Goal: Transaction & Acquisition: Purchase product/service

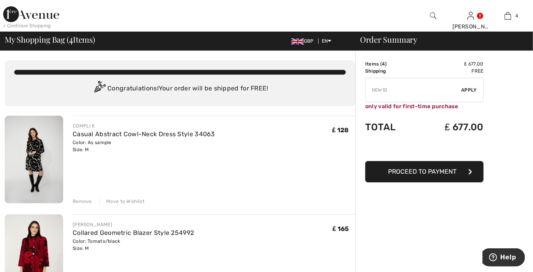
click at [88, 203] on div "Remove" at bounding box center [82, 201] width 19 height 7
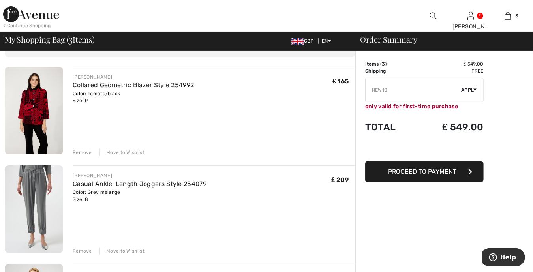
scroll to position [49, 0]
click at [31, 195] on img at bounding box center [34, 209] width 58 height 88
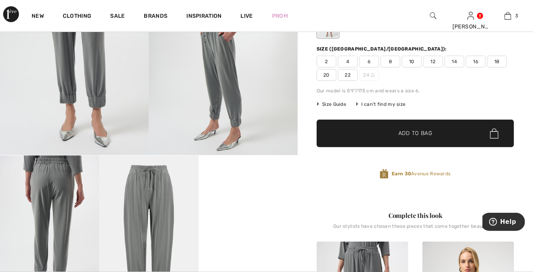
scroll to position [88, 0]
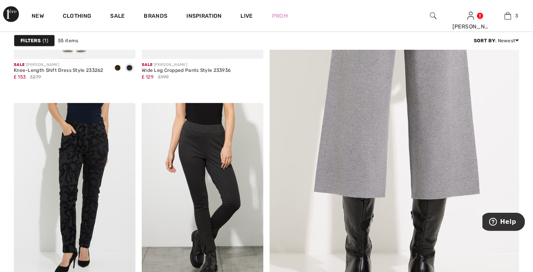
scroll to position [355, 0]
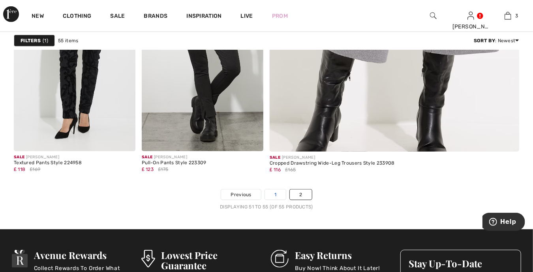
click at [273, 193] on link "1" at bounding box center [275, 194] width 21 height 10
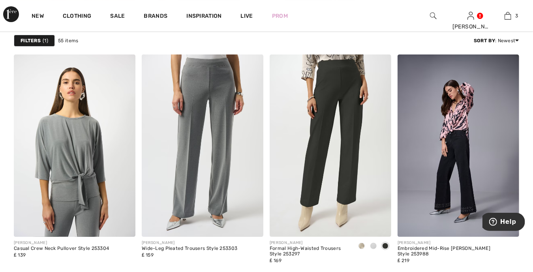
scroll to position [1490, 0]
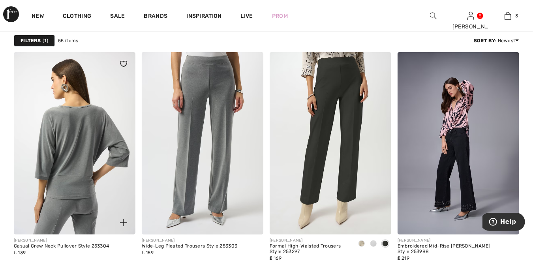
click at [82, 170] on img at bounding box center [75, 143] width 122 height 182
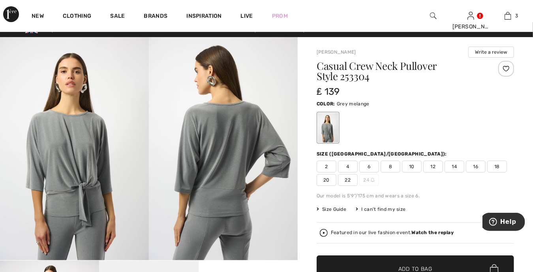
scroll to position [9, 0]
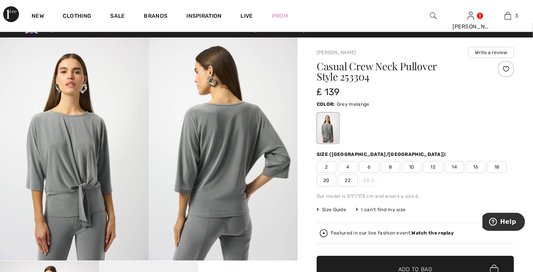
click at [435, 170] on span "12" at bounding box center [433, 167] width 20 height 12
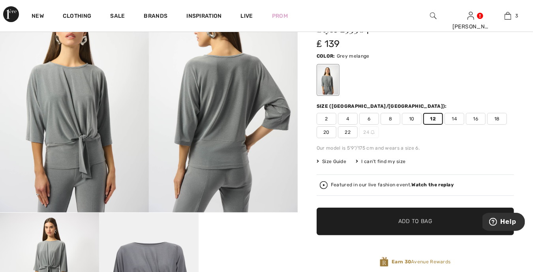
scroll to position [88, 0]
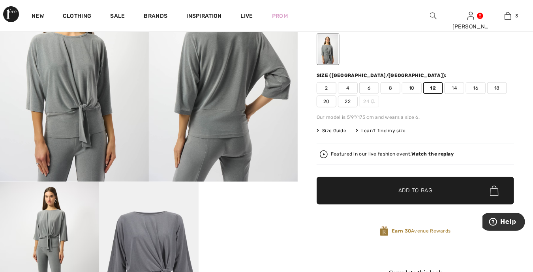
click at [412, 189] on span "Add to Bag" at bounding box center [415, 191] width 34 height 8
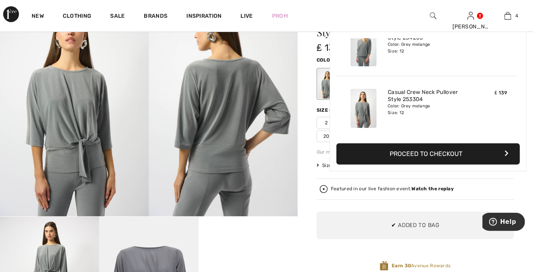
scroll to position [49, 0]
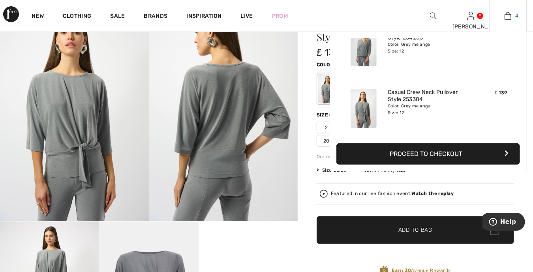
click at [510, 16] on img at bounding box center [507, 15] width 7 height 9
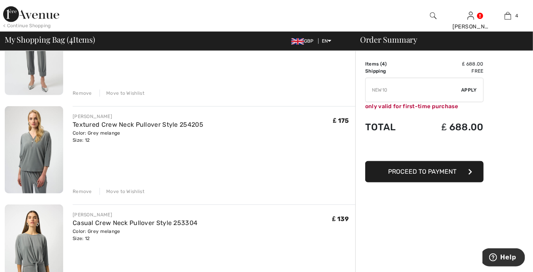
scroll to position [207, 0]
click at [81, 192] on div "Remove" at bounding box center [82, 191] width 19 height 7
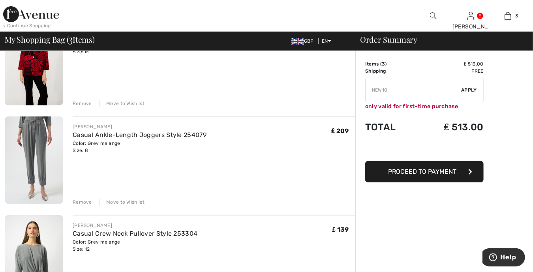
scroll to position [148, 0]
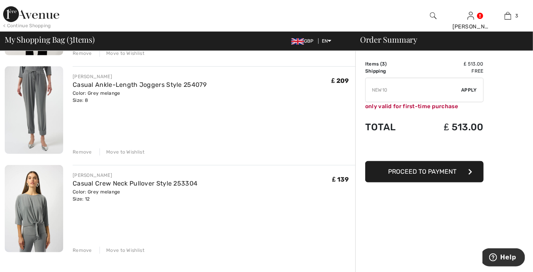
click at [36, 204] on img at bounding box center [34, 209] width 58 height 88
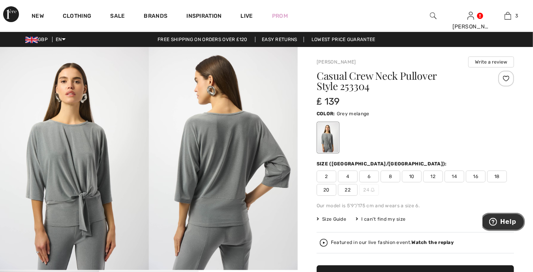
click at [502, 223] on span "Help" at bounding box center [508, 221] width 16 height 7
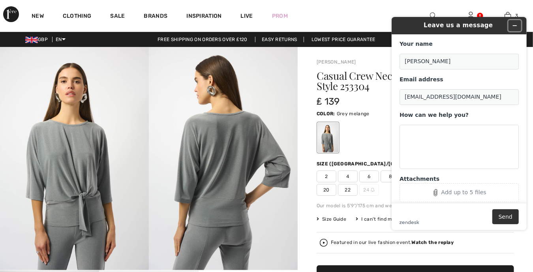
click at [513, 24] on icon "Minimize widget" at bounding box center [514, 26] width 6 height 6
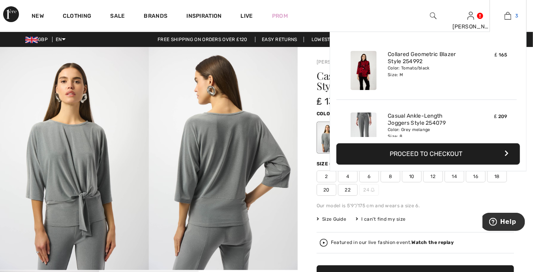
click at [511, 18] on img at bounding box center [507, 15] width 7 height 9
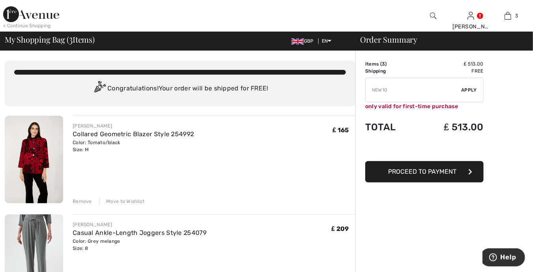
click at [117, 201] on div "Move to Wishlist" at bounding box center [121, 201] width 45 height 7
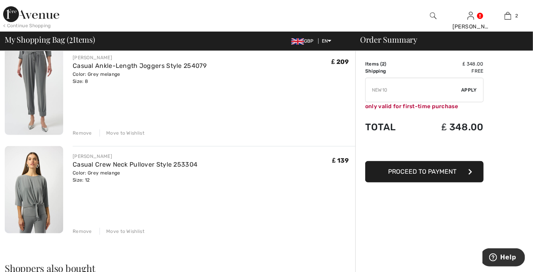
scroll to position [99, 0]
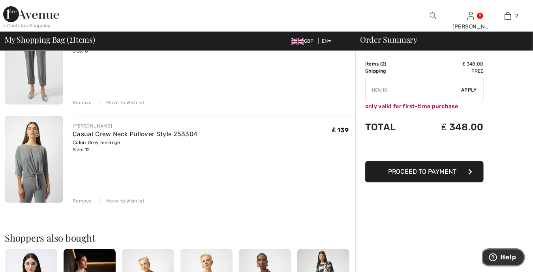
click at [507, 251] on button "Help" at bounding box center [502, 257] width 45 height 18
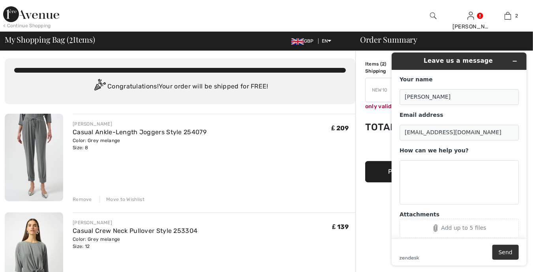
scroll to position [0, 0]
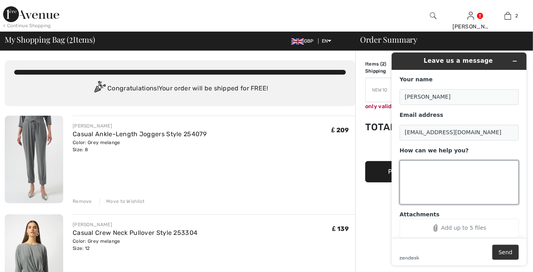
click at [419, 168] on textarea "How can we help you?" at bounding box center [458, 182] width 119 height 44
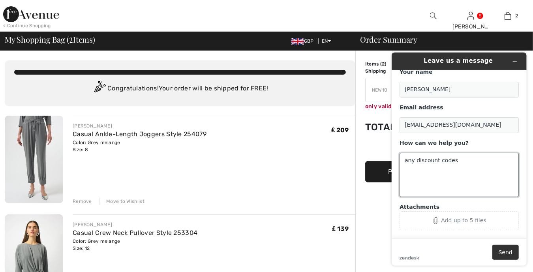
scroll to position [15, 0]
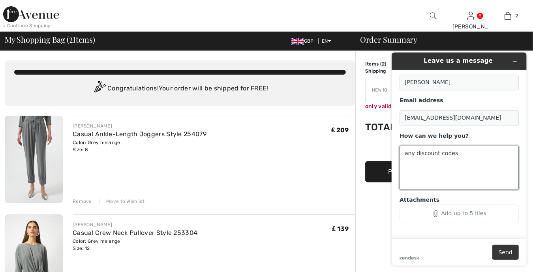
type textarea "any discount codes"
click at [498, 251] on button "Send" at bounding box center [505, 251] width 26 height 15
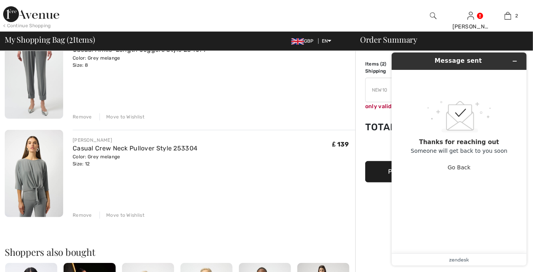
scroll to position [79, 0]
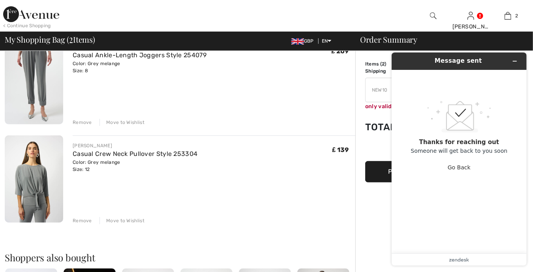
click at [26, 183] on img at bounding box center [34, 179] width 58 height 88
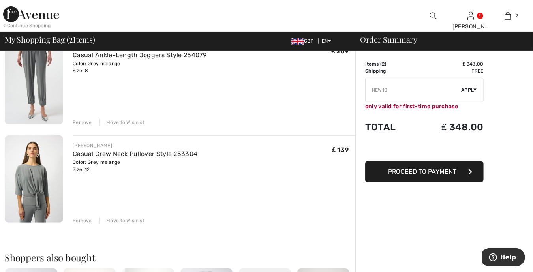
click at [29, 79] on img at bounding box center [34, 81] width 58 height 88
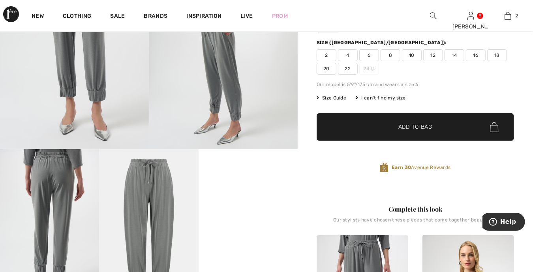
scroll to position [118, 0]
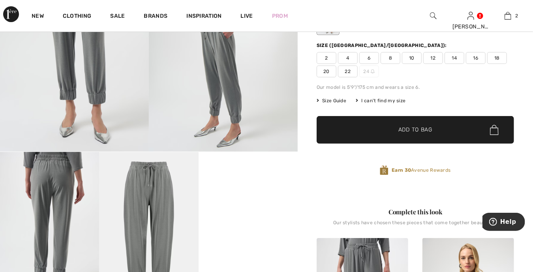
click at [249, 202] on video "Your browser does not support the video tag." at bounding box center [247, 177] width 99 height 50
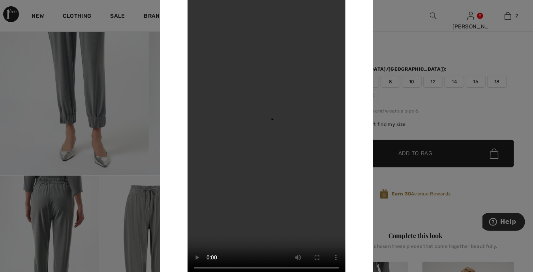
scroll to position [0, 0]
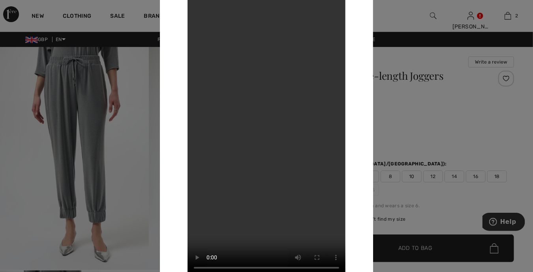
click at [143, 182] on div at bounding box center [266, 136] width 533 height 272
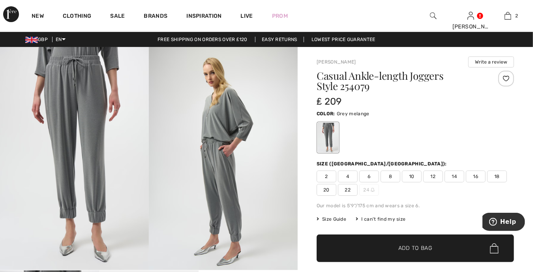
click at [435, 17] on img at bounding box center [433, 15] width 7 height 9
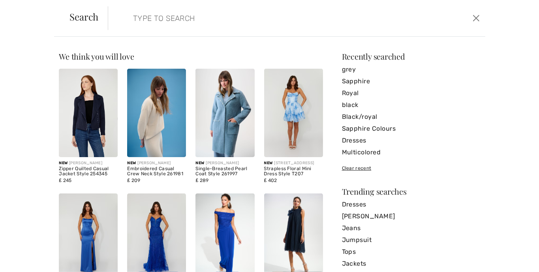
click at [159, 17] on input "search" at bounding box center [255, 18] width 257 height 24
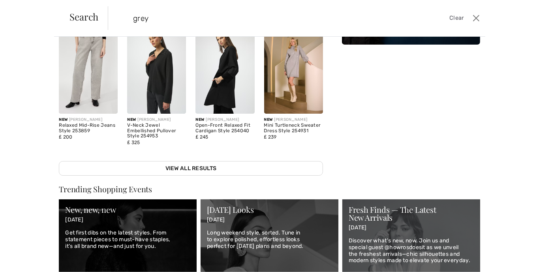
scroll to position [207, 0]
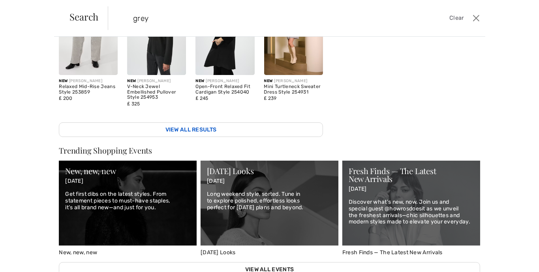
type input "grey"
click at [218, 125] on link "View All Results" at bounding box center [191, 129] width 264 height 15
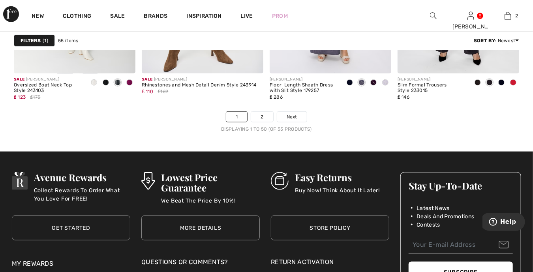
scroll to position [3433, 0]
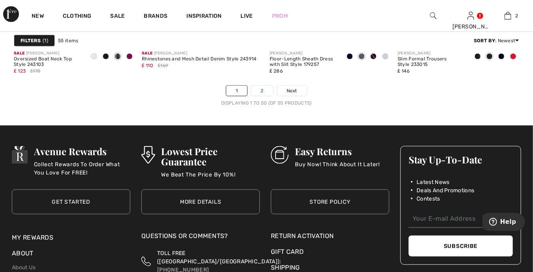
click at [261, 92] on link "2" at bounding box center [262, 91] width 22 height 10
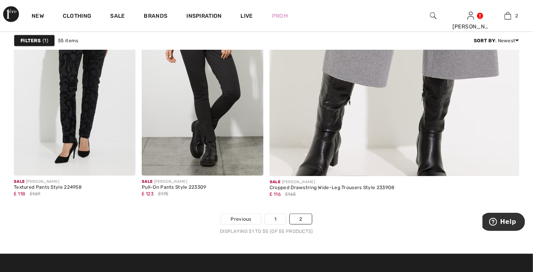
scroll to position [355, 0]
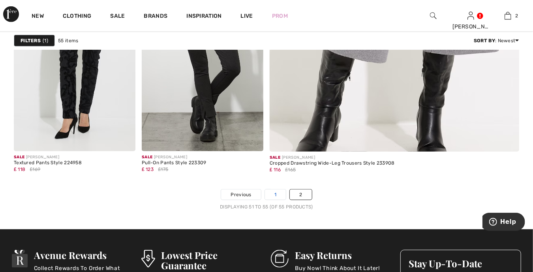
click at [275, 192] on link "1" at bounding box center [275, 194] width 21 height 10
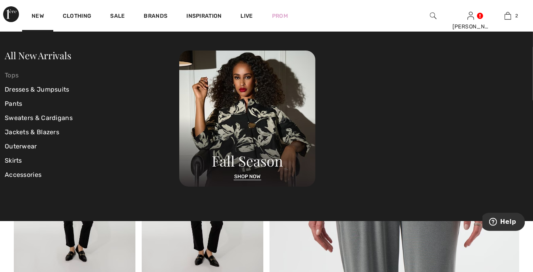
click at [14, 74] on link "Tops" at bounding box center [92, 75] width 174 height 14
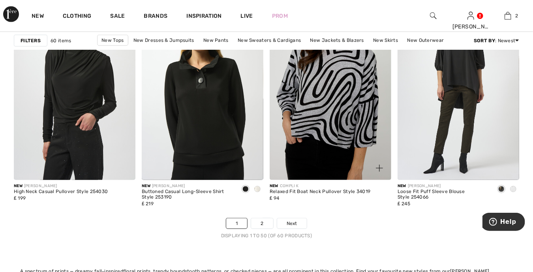
scroll to position [3295, 0]
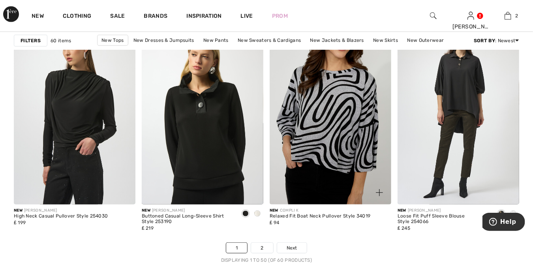
click at [345, 112] on img at bounding box center [331, 113] width 122 height 182
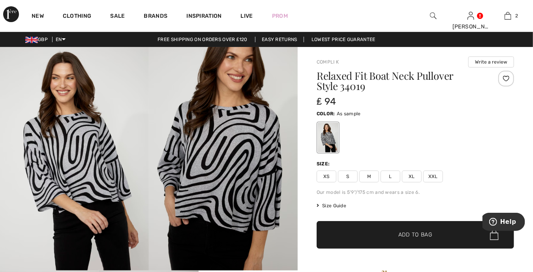
click at [371, 176] on span "M" at bounding box center [369, 176] width 20 height 12
click at [376, 238] on span "✔ Added to Bag Add to Bag" at bounding box center [414, 235] width 197 height 28
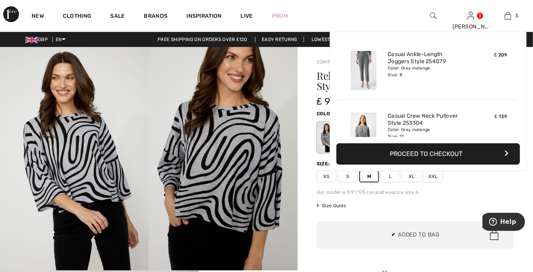
scroll to position [85, 0]
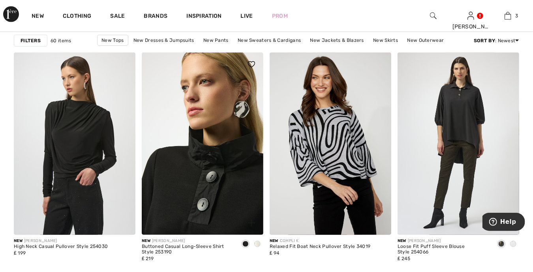
scroll to position [3344, 0]
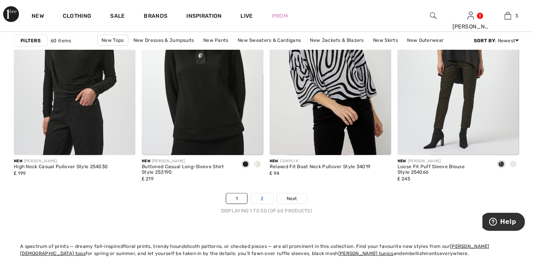
click at [262, 200] on link "2" at bounding box center [262, 198] width 22 height 10
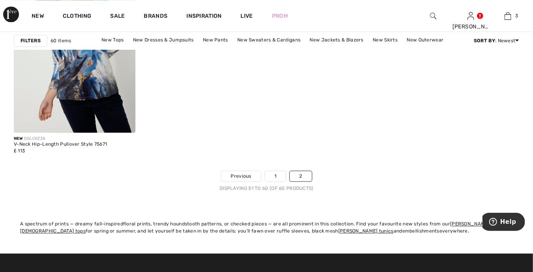
scroll to position [848, 0]
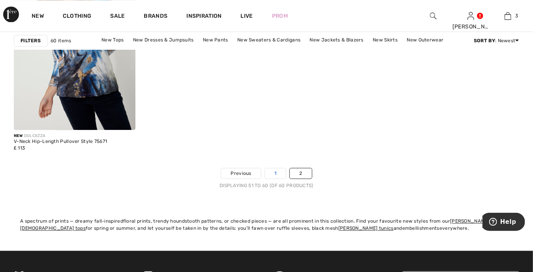
click at [272, 172] on link "1" at bounding box center [275, 173] width 21 height 10
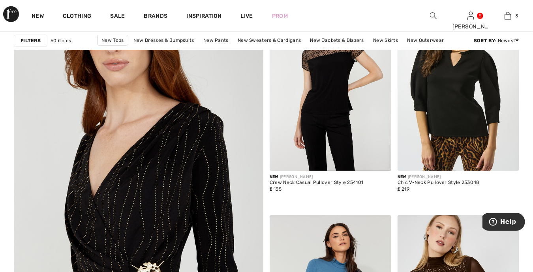
scroll to position [1687, 0]
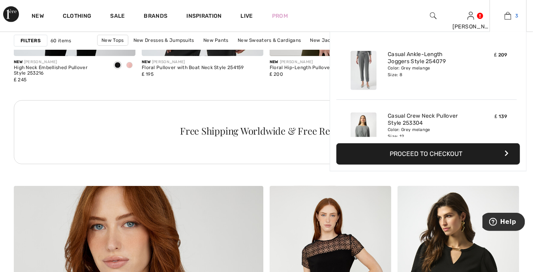
click at [508, 17] on img at bounding box center [507, 15] width 7 height 9
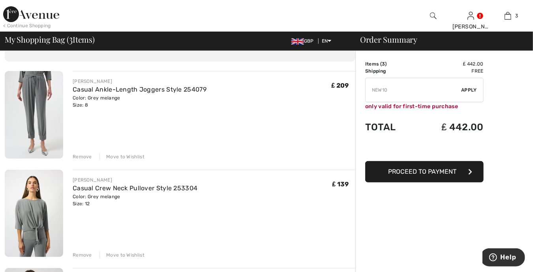
scroll to position [2, 0]
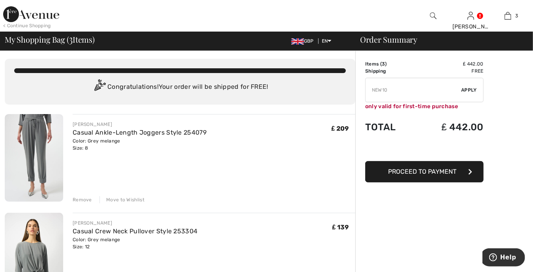
click at [47, 144] on img at bounding box center [34, 158] width 58 height 88
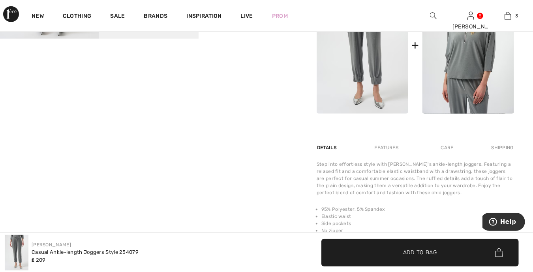
scroll to position [395, 0]
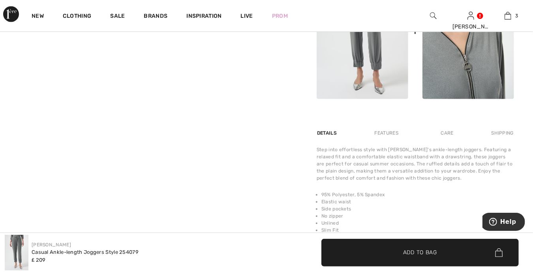
click at [482, 43] on img at bounding box center [468, 30] width 92 height 137
click at [482, 43] on div at bounding box center [266, 136] width 533 height 272
click at [449, 70] on img at bounding box center [468, 30] width 92 height 137
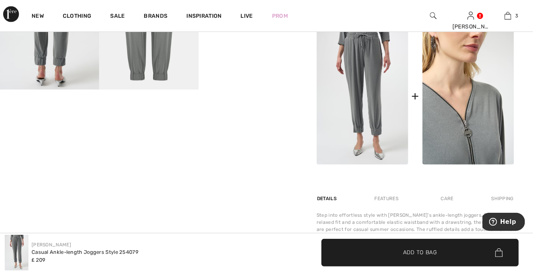
scroll to position [335, 0]
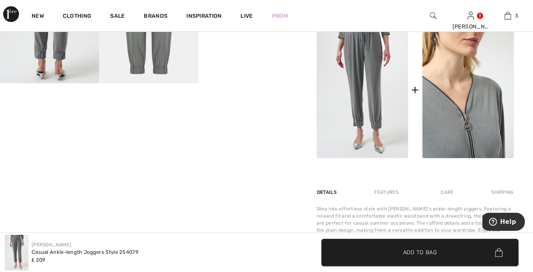
click at [449, 70] on img at bounding box center [468, 89] width 92 height 137
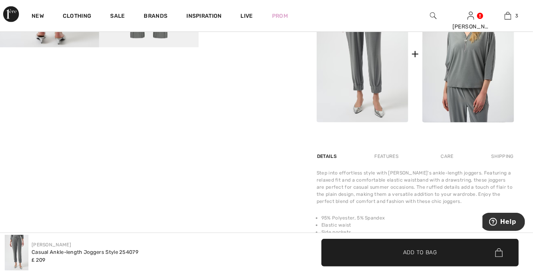
scroll to position [325, 0]
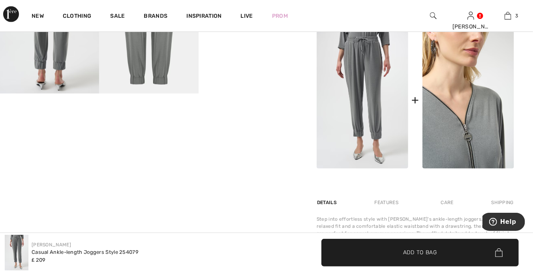
click at [469, 99] on img at bounding box center [468, 99] width 92 height 137
drag, startPoint x: 469, startPoint y: 99, endPoint x: 458, endPoint y: 90, distance: 15.1
click at [458, 90] on img at bounding box center [468, 99] width 92 height 137
click at [451, 150] on img at bounding box center [468, 99] width 92 height 137
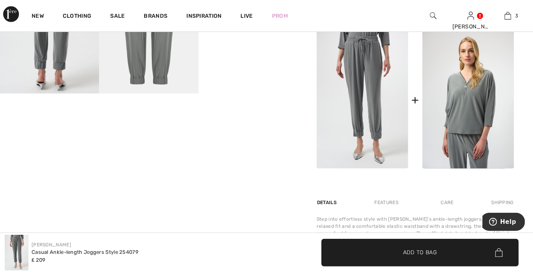
click at [416, 99] on div "+" at bounding box center [414, 100] width 7 height 18
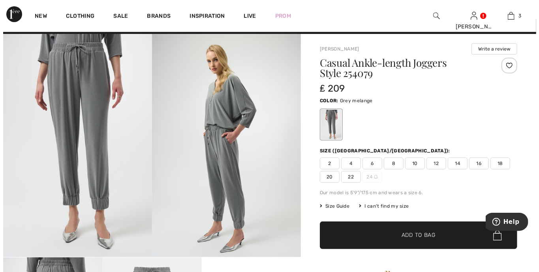
scroll to position [0, 0]
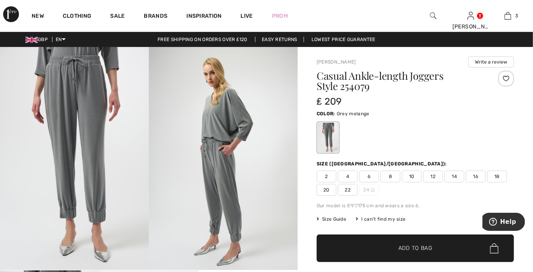
click at [432, 15] on img at bounding box center [433, 15] width 7 height 9
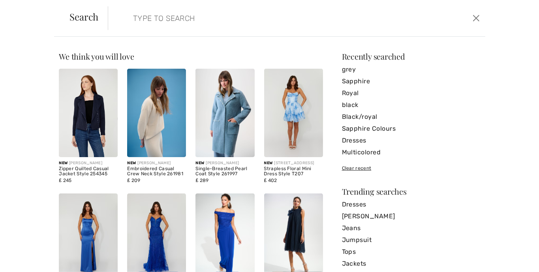
click at [153, 20] on input "search" at bounding box center [255, 18] width 257 height 24
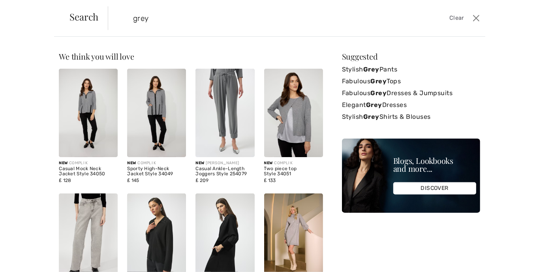
type input "grey"
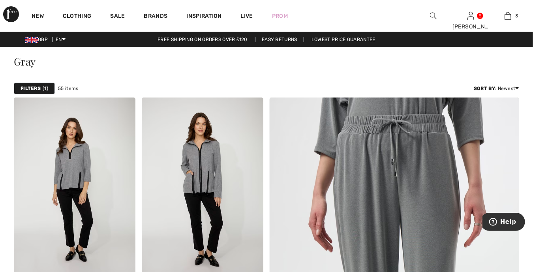
click at [433, 13] on img at bounding box center [433, 15] width 7 height 9
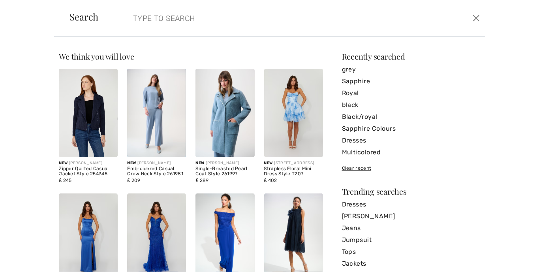
click at [165, 12] on input "search" at bounding box center [255, 18] width 257 height 24
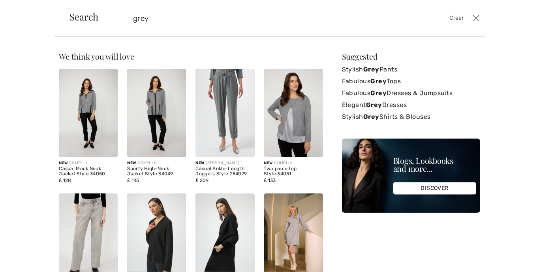
type input "grey"
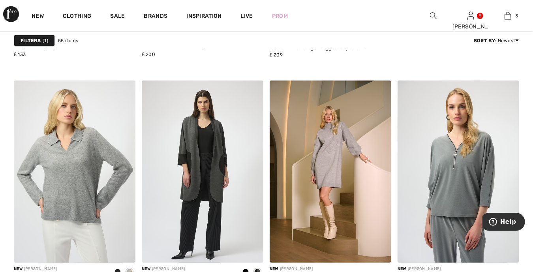
scroll to position [493, 0]
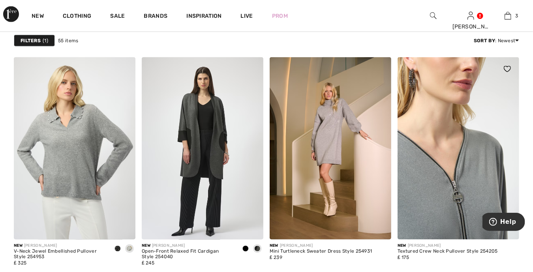
click at [474, 142] on img at bounding box center [458, 148] width 122 height 182
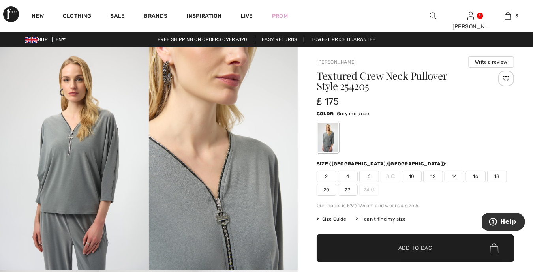
click at [430, 178] on span "12" at bounding box center [433, 176] width 20 height 12
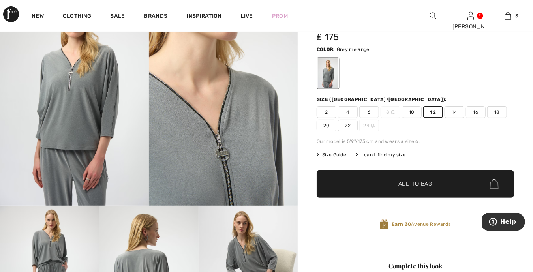
scroll to position [49, 0]
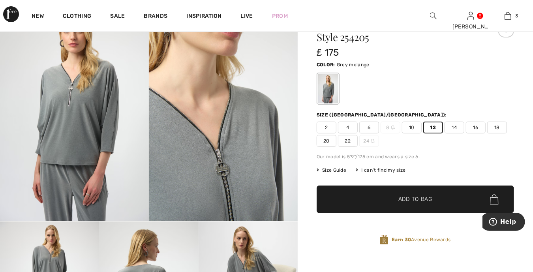
click at [376, 199] on span "✔ Added to Bag Add to Bag" at bounding box center [414, 199] width 197 height 28
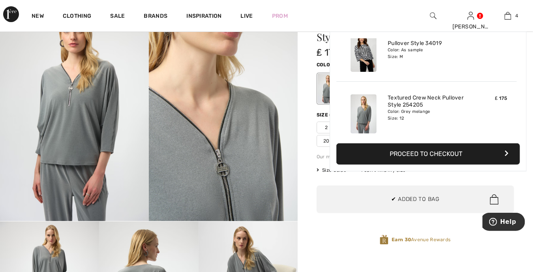
scroll to position [147, 0]
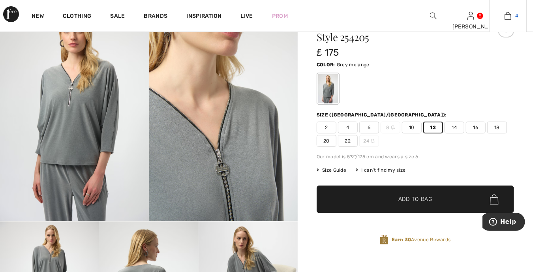
click at [511, 13] on img at bounding box center [507, 15] width 7 height 9
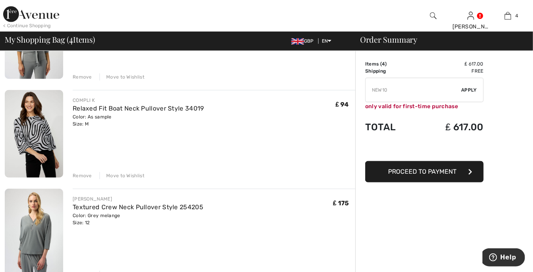
scroll to position [217, 0]
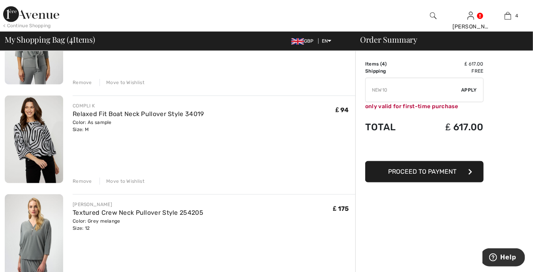
click at [86, 182] on div "Remove" at bounding box center [82, 181] width 19 height 7
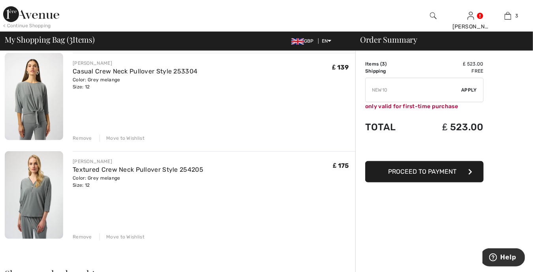
scroll to position [109, 0]
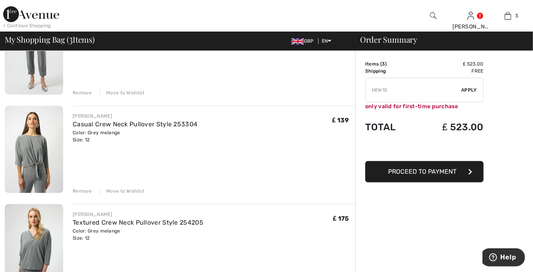
click at [88, 188] on div "Remove" at bounding box center [82, 190] width 19 height 7
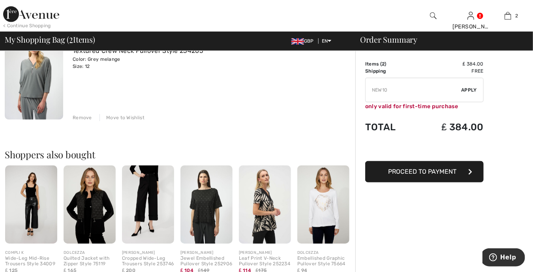
scroll to position [197, 0]
